Goal: Transaction & Acquisition: Purchase product/service

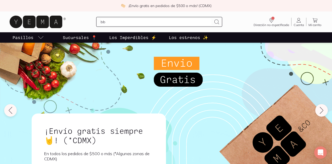
type input "bbq"
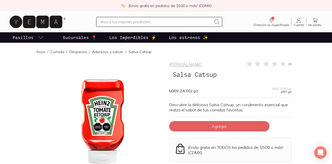
click at [92, 52] on link "Aderezos y salsas" at bounding box center [107, 52] width 31 height 5
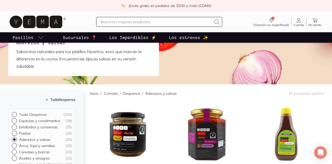
scroll to position [69, 0]
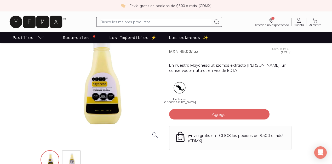
scroll to position [35, 0]
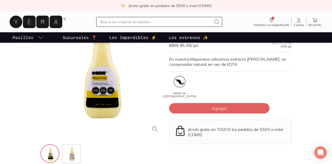
scroll to position [35, 0]
